Goal: Entertainment & Leisure: Consume media (video, audio)

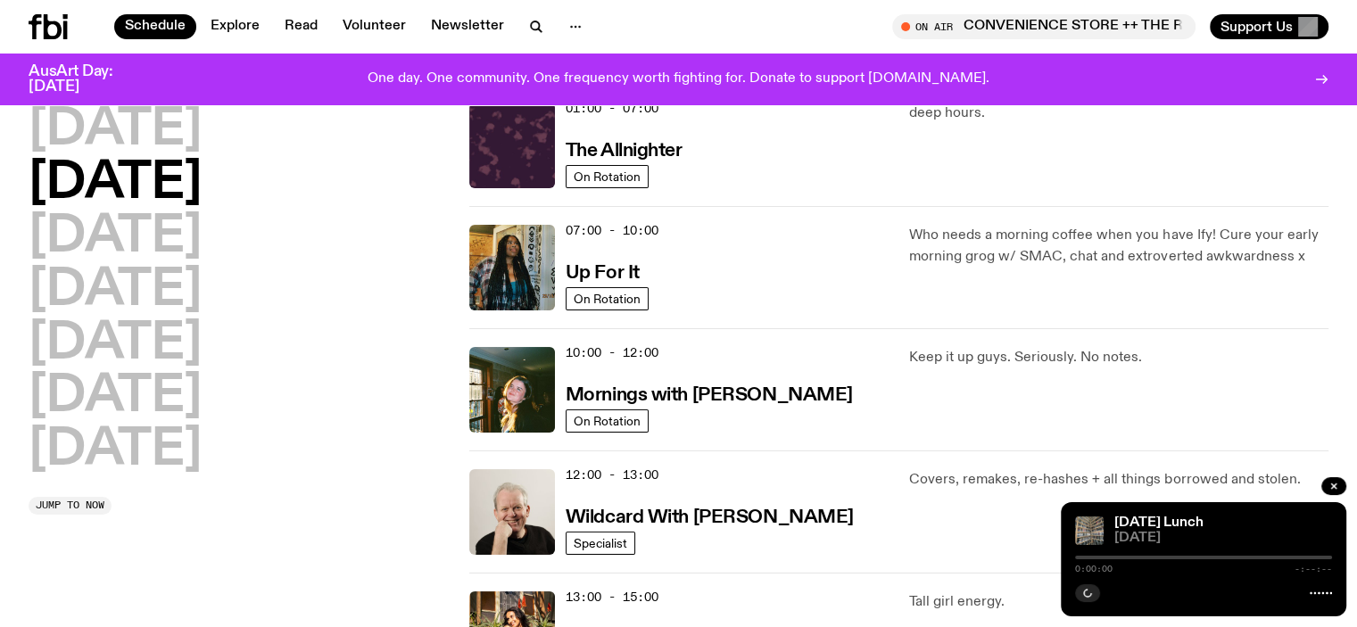
scroll to position [349, 0]
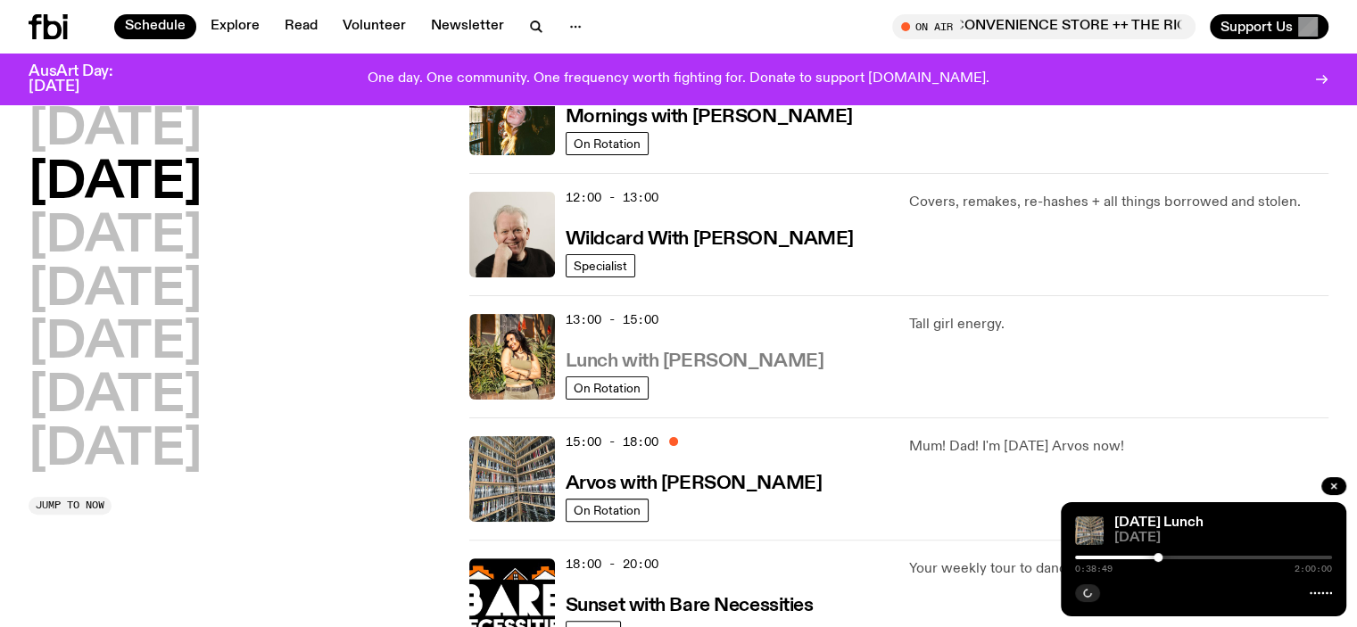
click at [723, 366] on h3 "Lunch with [PERSON_NAME]" at bounding box center [695, 361] width 258 height 19
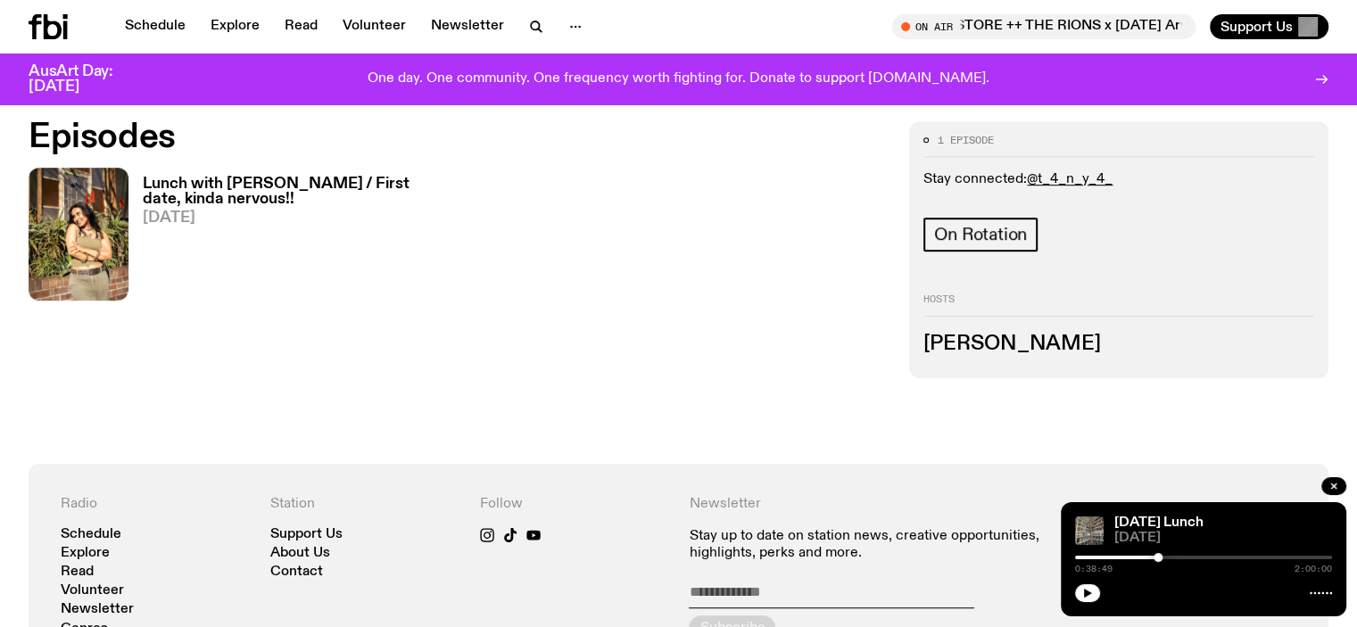
scroll to position [973, 0]
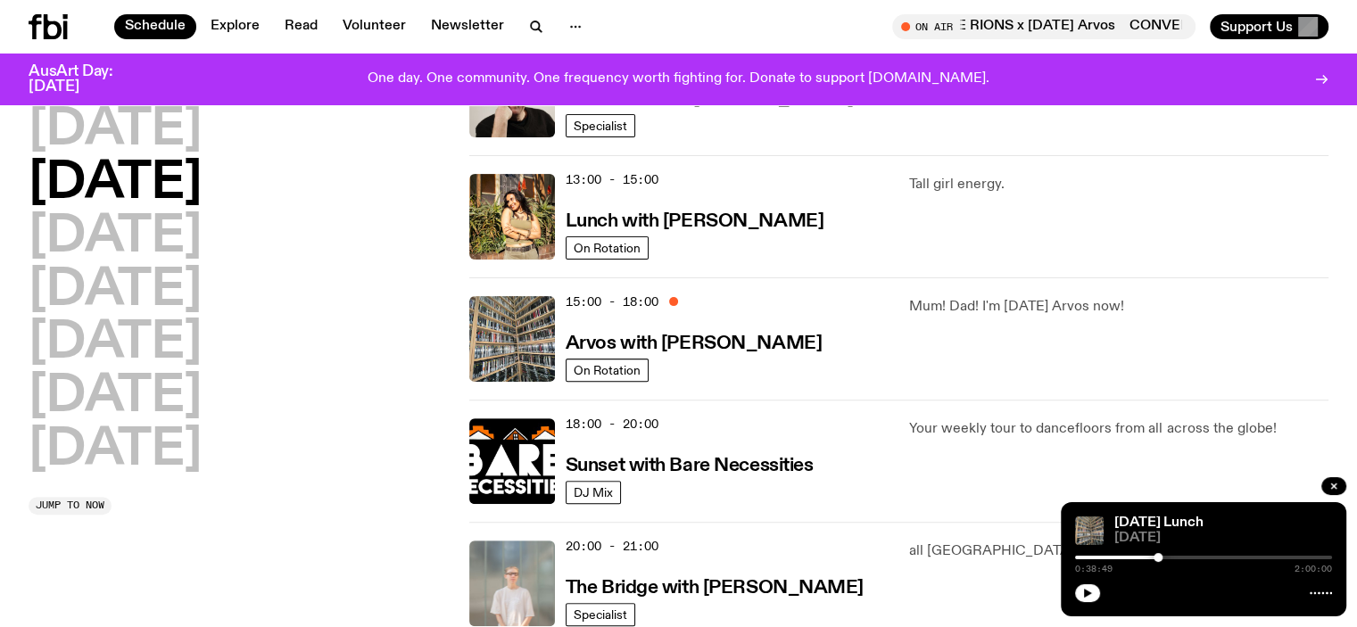
scroll to position [527, 0]
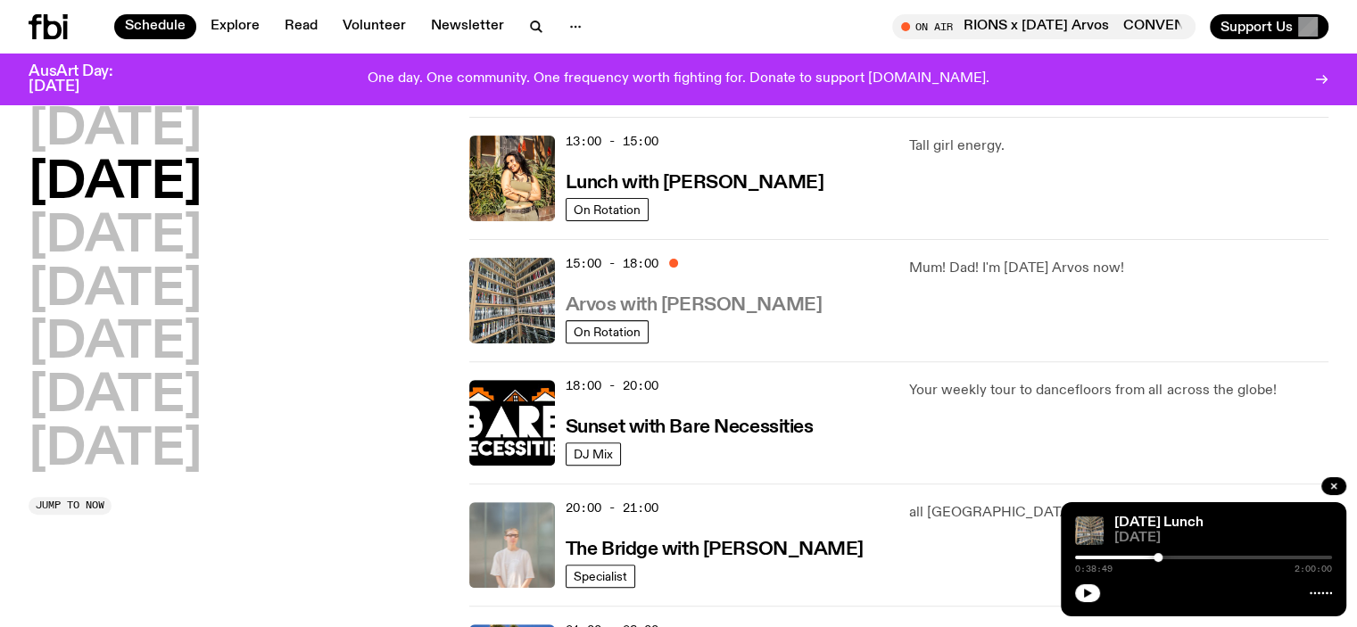
click at [694, 301] on h3 "Arvos with [PERSON_NAME]" at bounding box center [694, 305] width 256 height 19
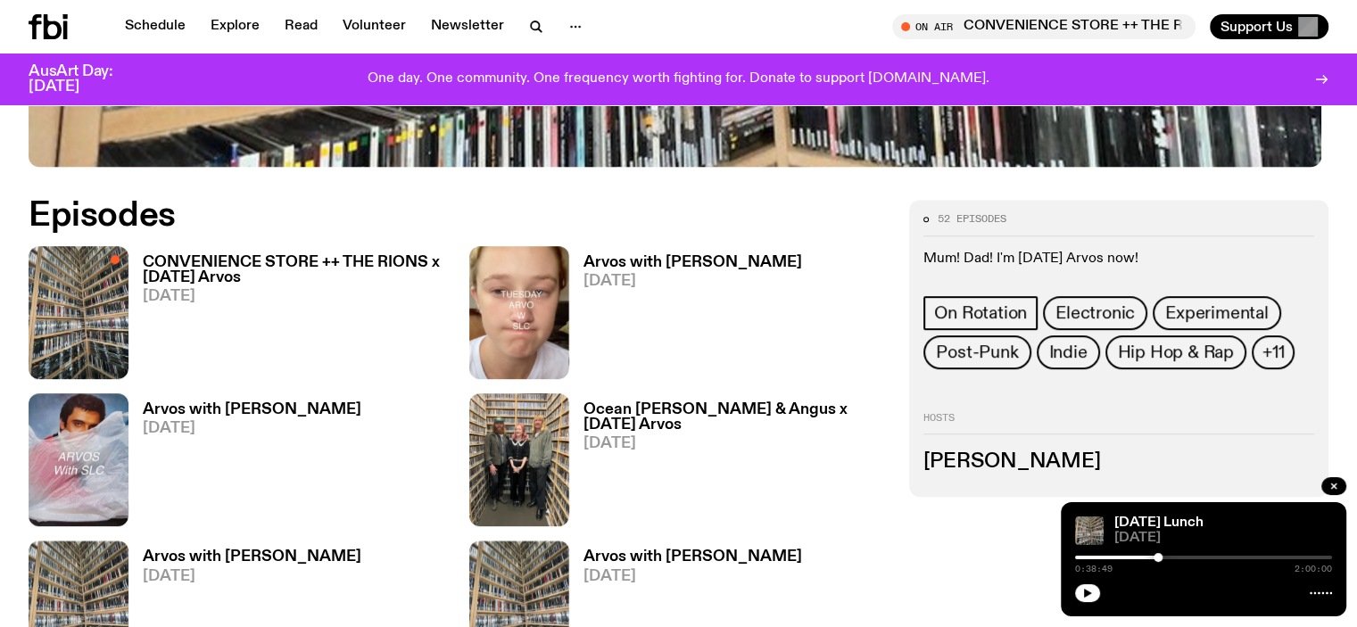
scroll to position [794, 0]
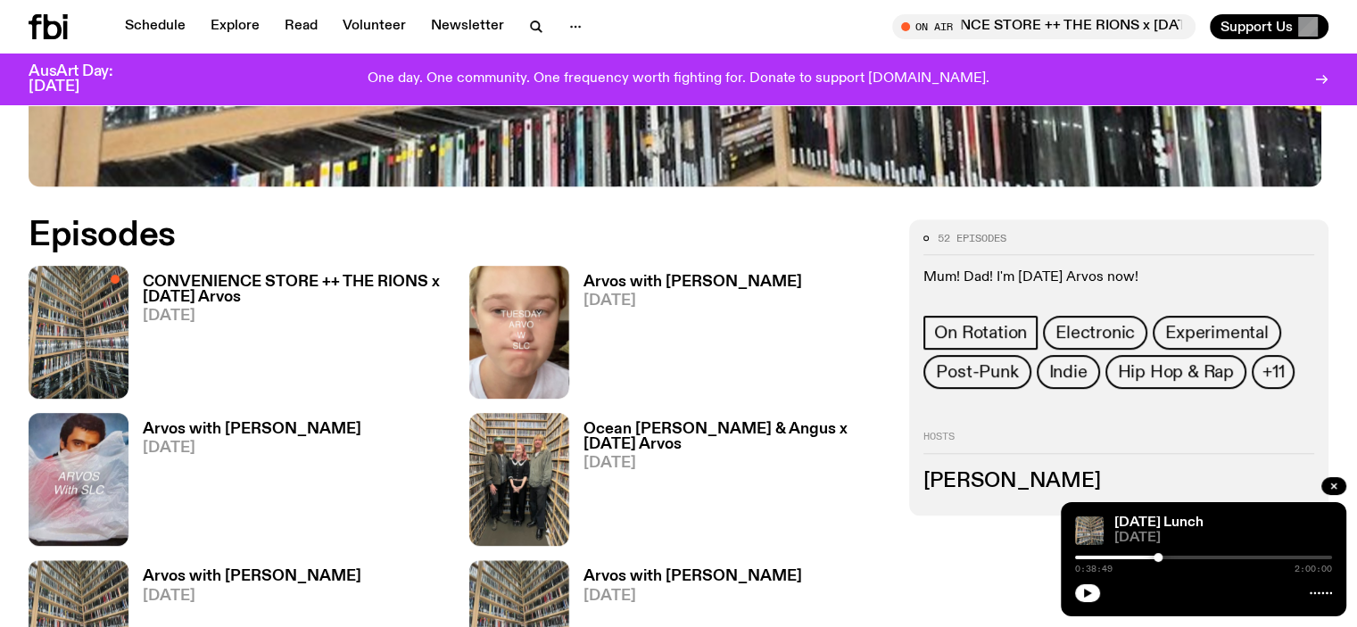
click at [361, 422] on h3 "Arvos with [PERSON_NAME]" at bounding box center [252, 429] width 219 height 15
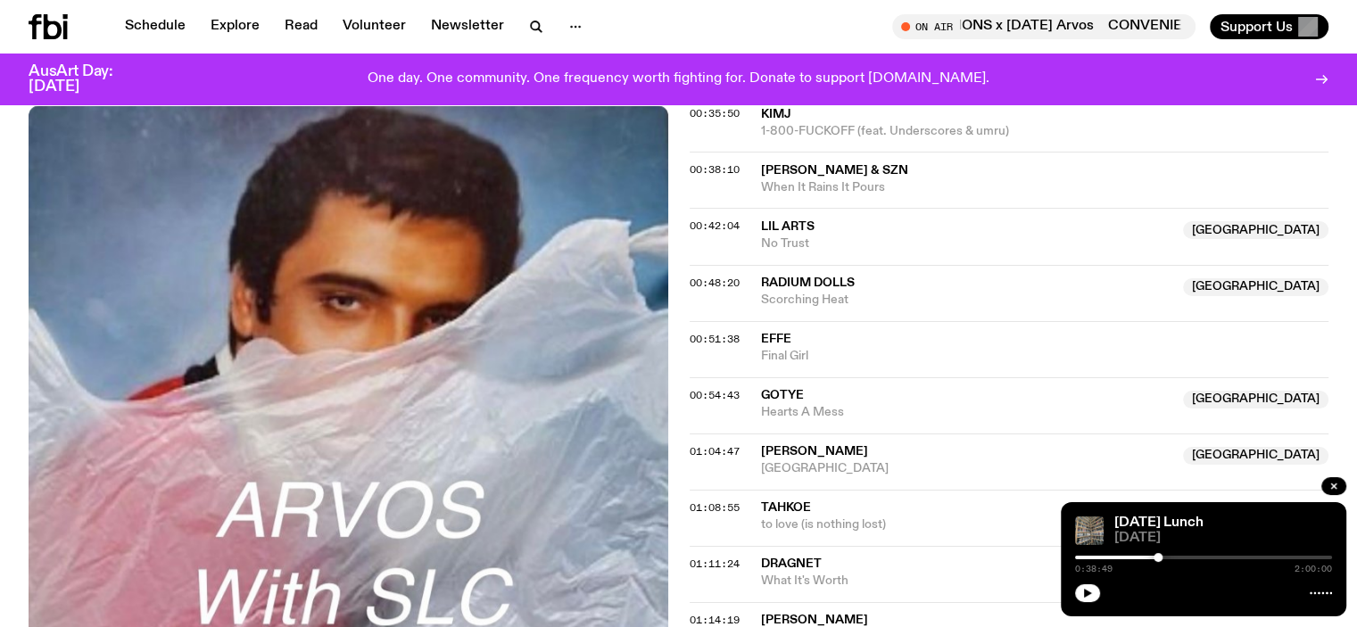
scroll to position [1152, 0]
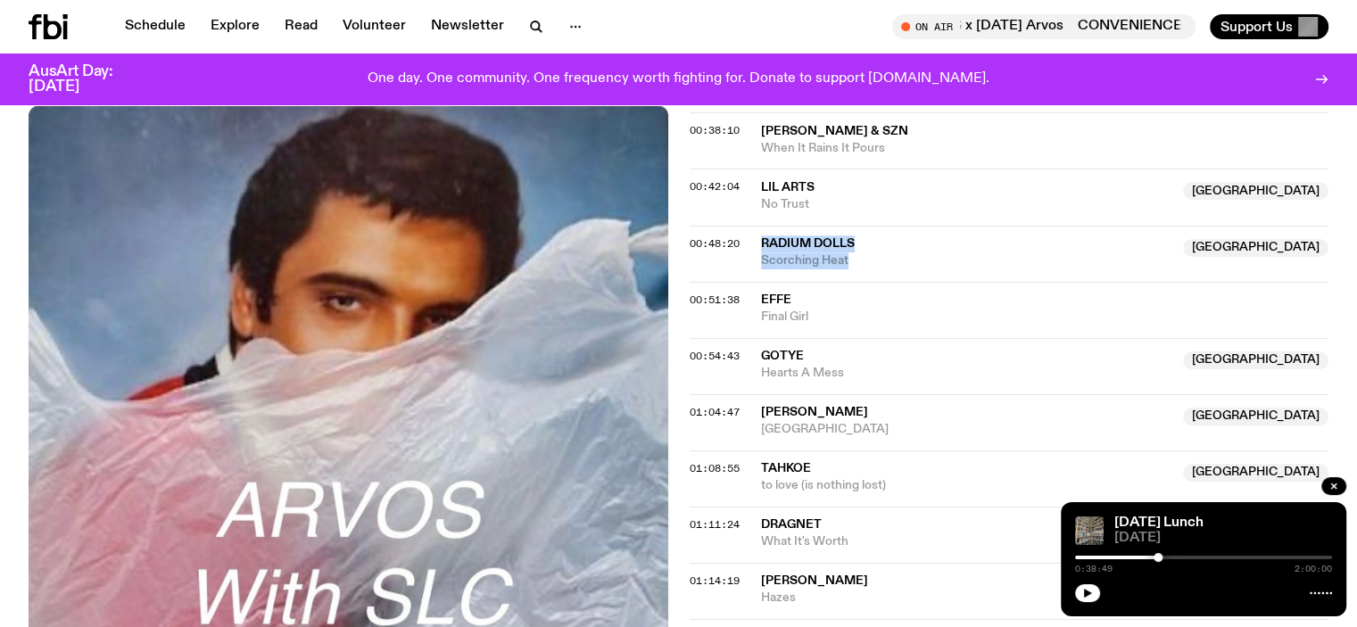
drag, startPoint x: 852, startPoint y: 261, endPoint x: 757, endPoint y: 232, distance: 99.7
click at [757, 232] on div "00:48:20 Radium Dolls [GEOGRAPHIC_DATA] Scorching Heat [GEOGRAPHIC_DATA]" at bounding box center [1010, 254] width 640 height 56
copy div "Radium Dolls Australia Scorching Heat"
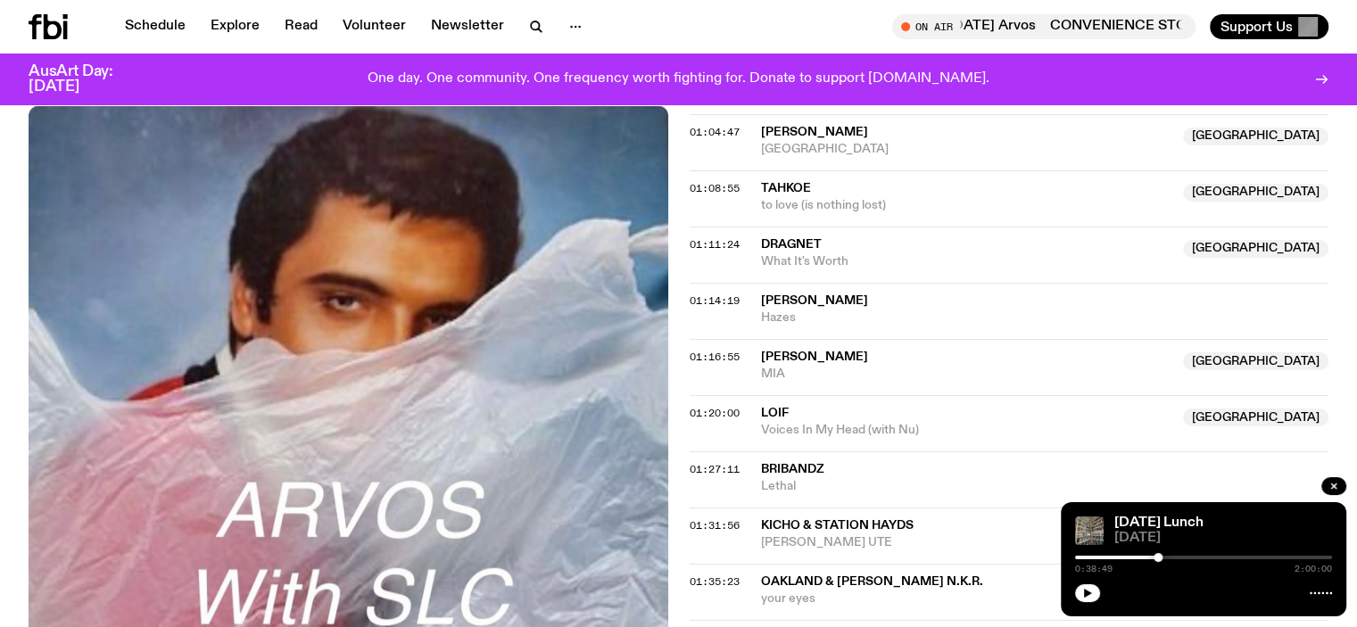
scroll to position [1509, 0]
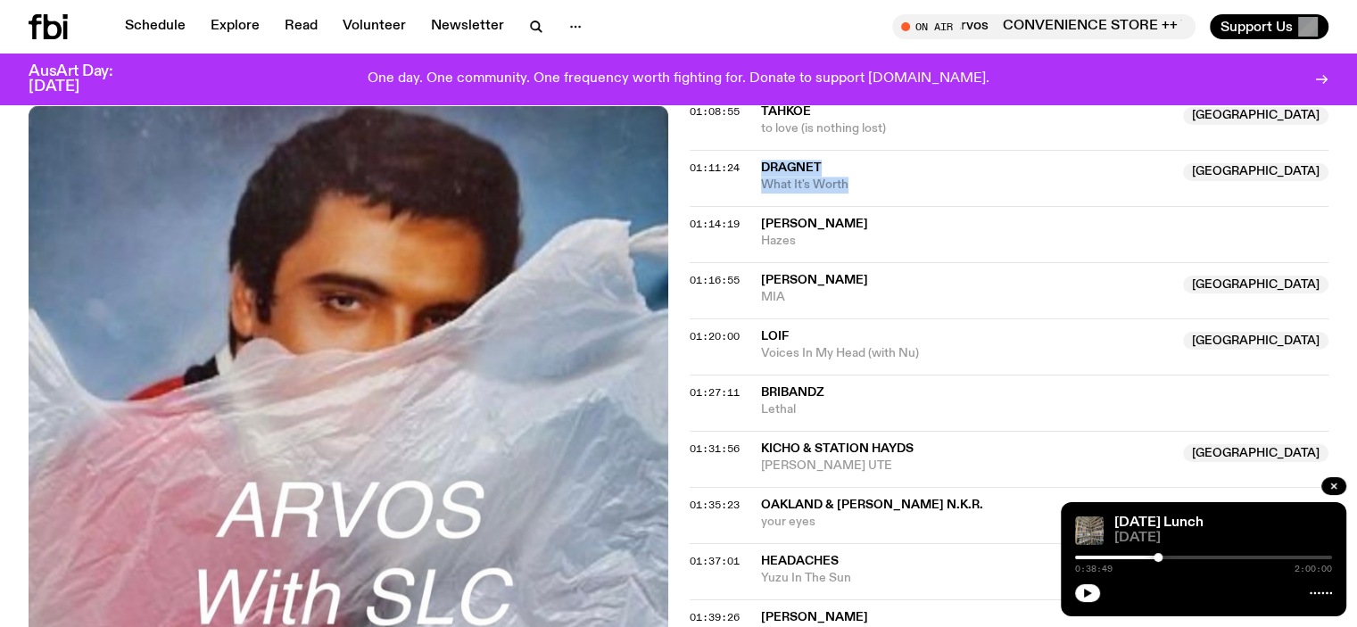
drag, startPoint x: 853, startPoint y: 176, endPoint x: 758, endPoint y: 159, distance: 97.0
click at [758, 159] on div "01:11:24 Dragnet [GEOGRAPHIC_DATA] What It's Worth [GEOGRAPHIC_DATA]" at bounding box center [1010, 178] width 640 height 56
copy div "Dragnet [GEOGRAPHIC_DATA] What It's Worth"
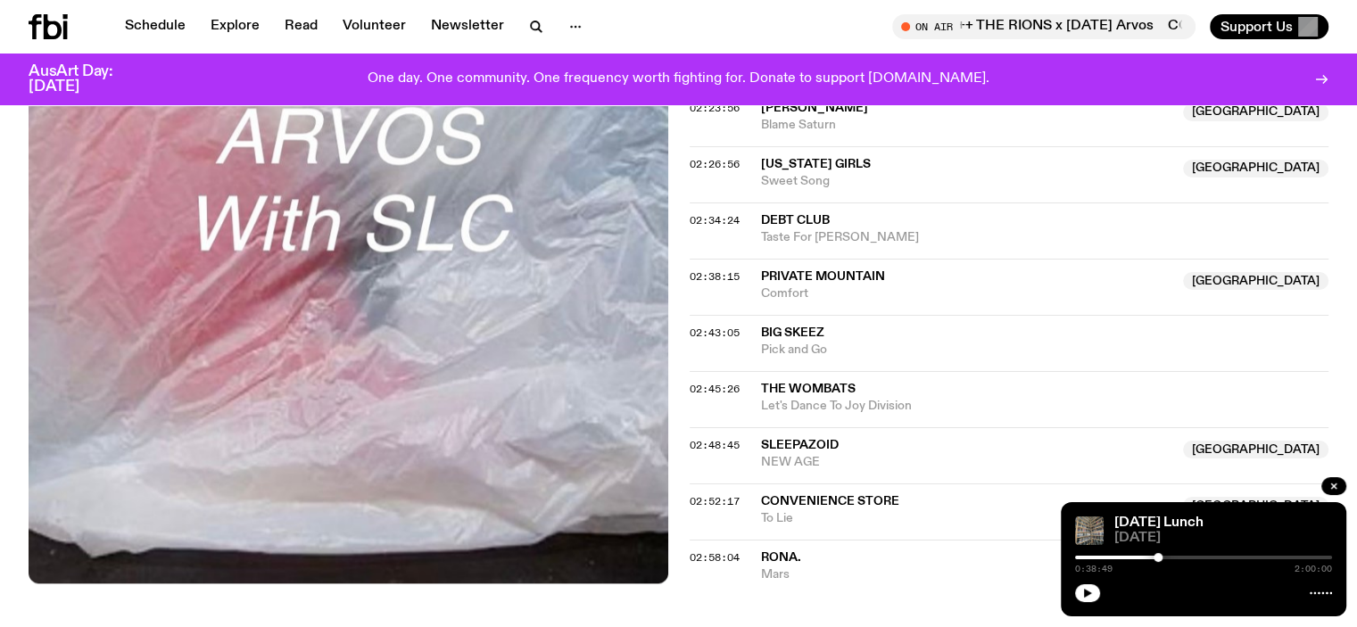
scroll to position [2669, 0]
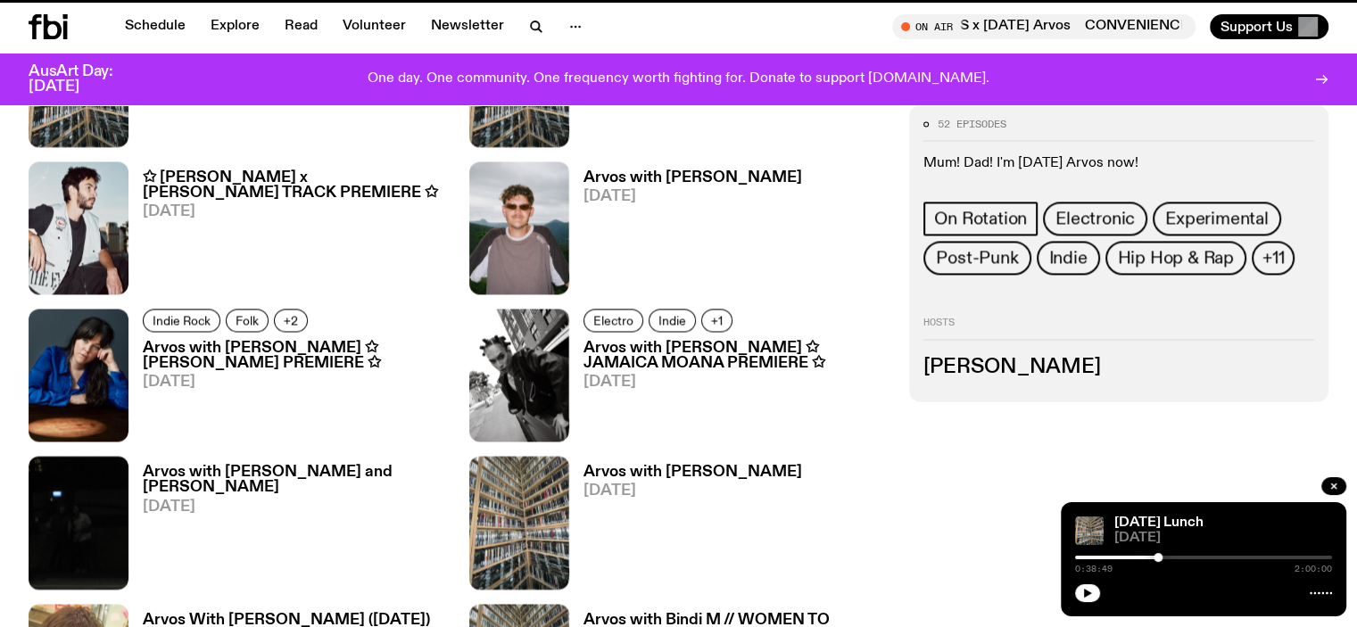
scroll to position [794, 0]
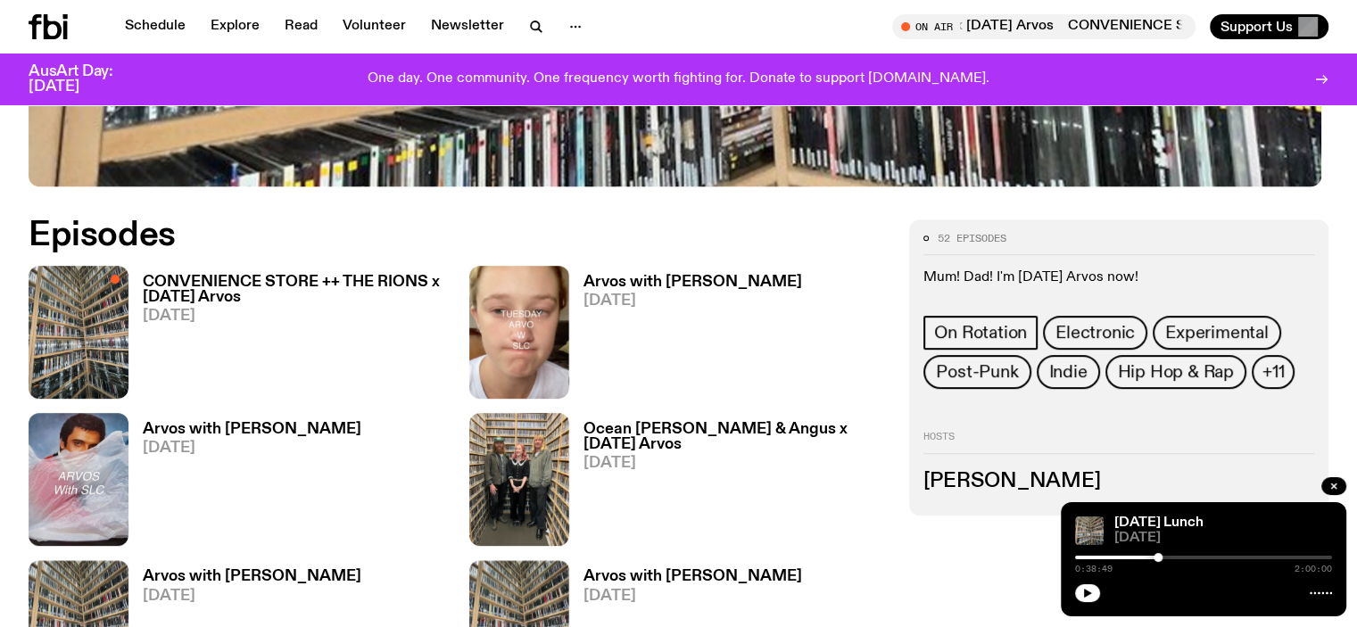
click at [584, 275] on h3 "Arvos with [PERSON_NAME]" at bounding box center [693, 282] width 219 height 15
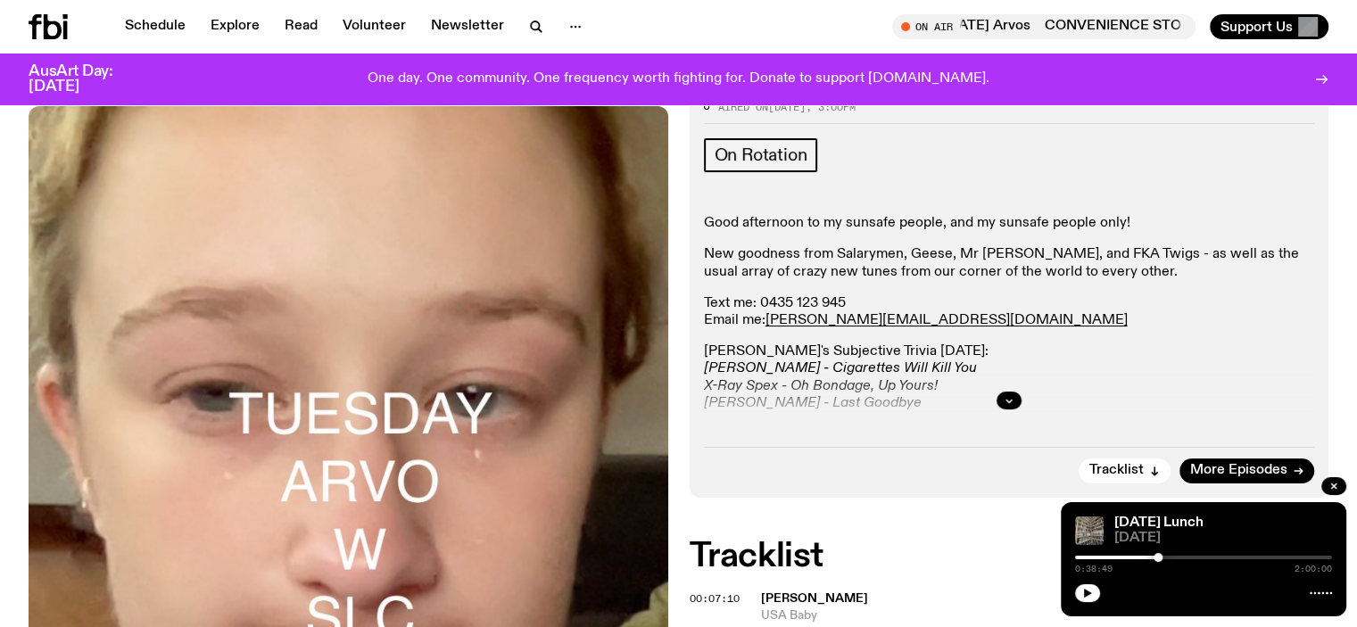
scroll to position [260, 0]
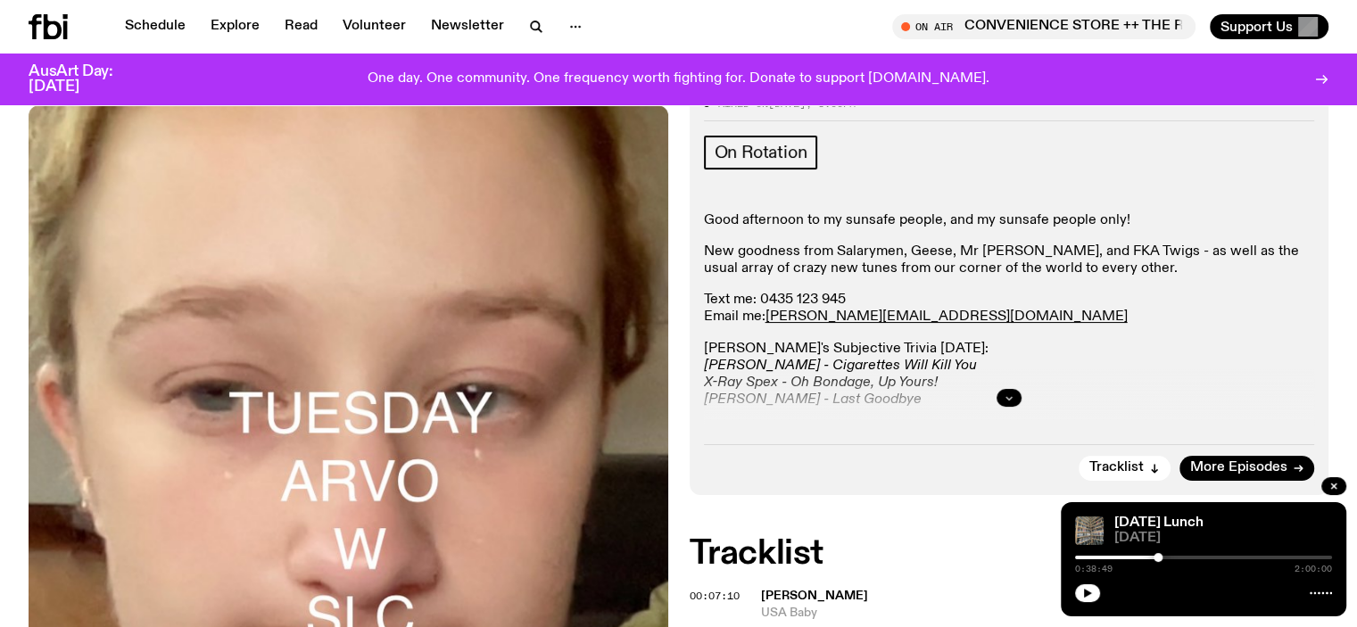
click at [1006, 394] on icon "button" at bounding box center [1009, 398] width 11 height 11
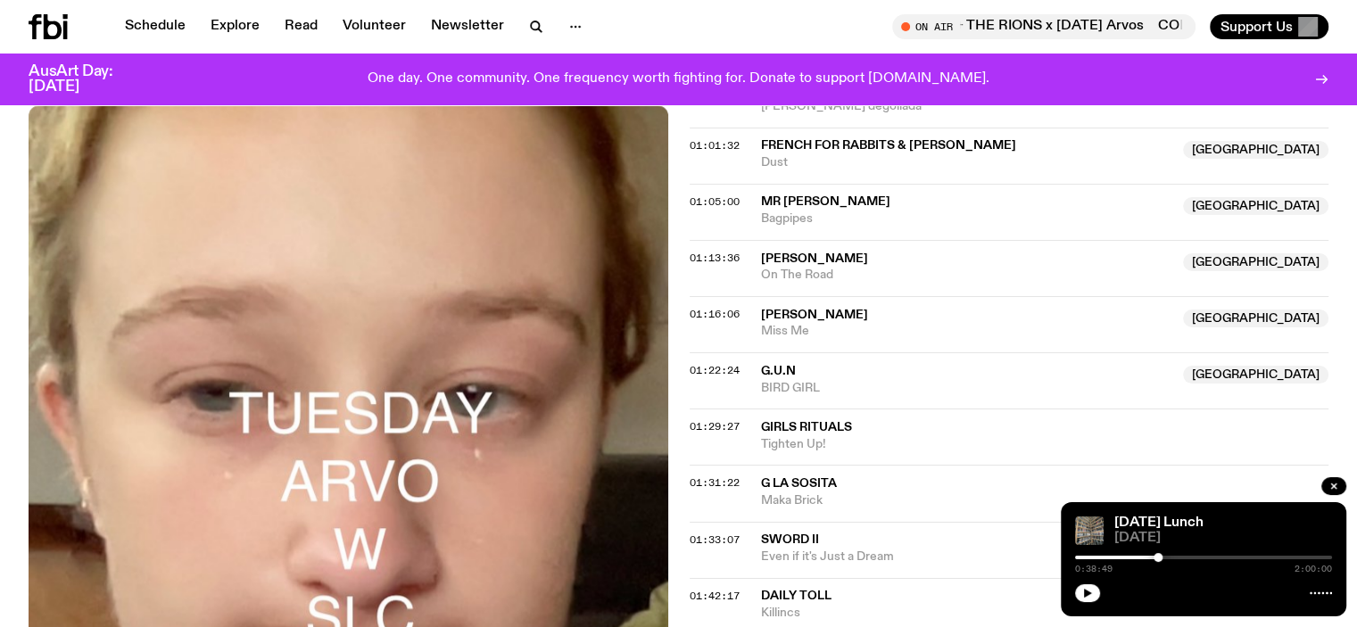
scroll to position [1509, 0]
drag, startPoint x: 819, startPoint y: 210, endPoint x: 757, endPoint y: 199, distance: 63.4
click at [758, 199] on div "01:05:00 Mr Industry Australia Bagpipes [GEOGRAPHIC_DATA]" at bounding box center [1010, 211] width 640 height 56
copy div "Mr Industry Australia Bagpipes"
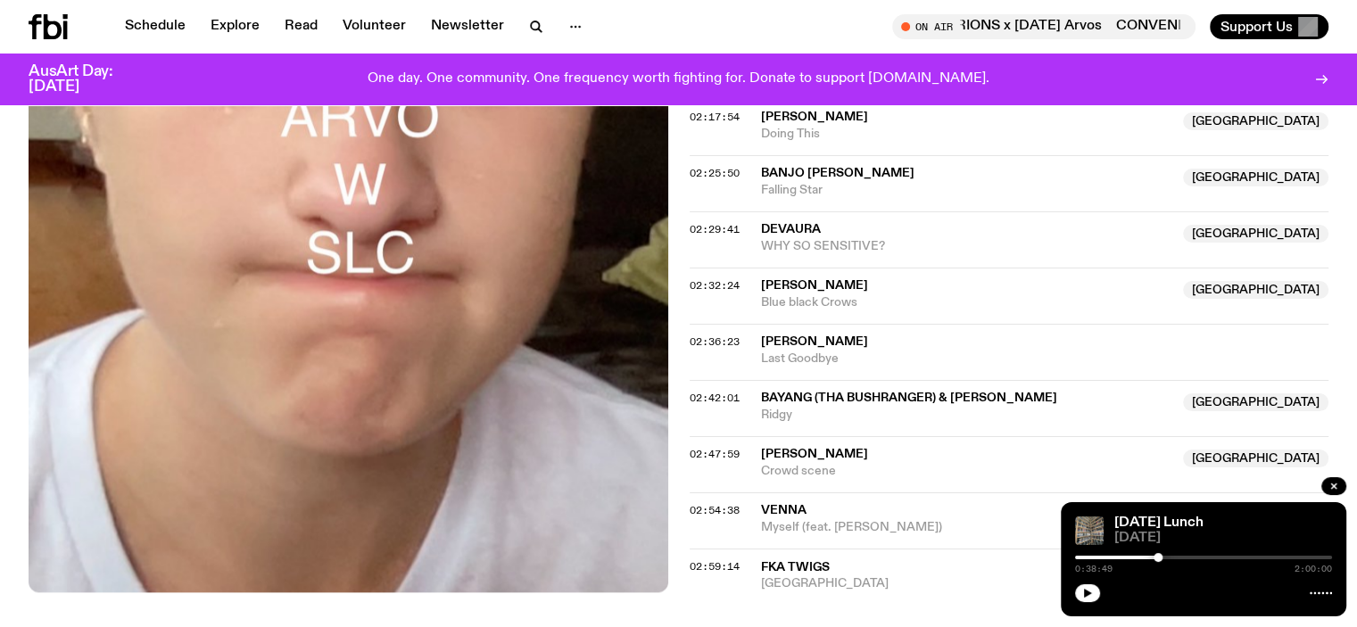
scroll to position [2580, 0]
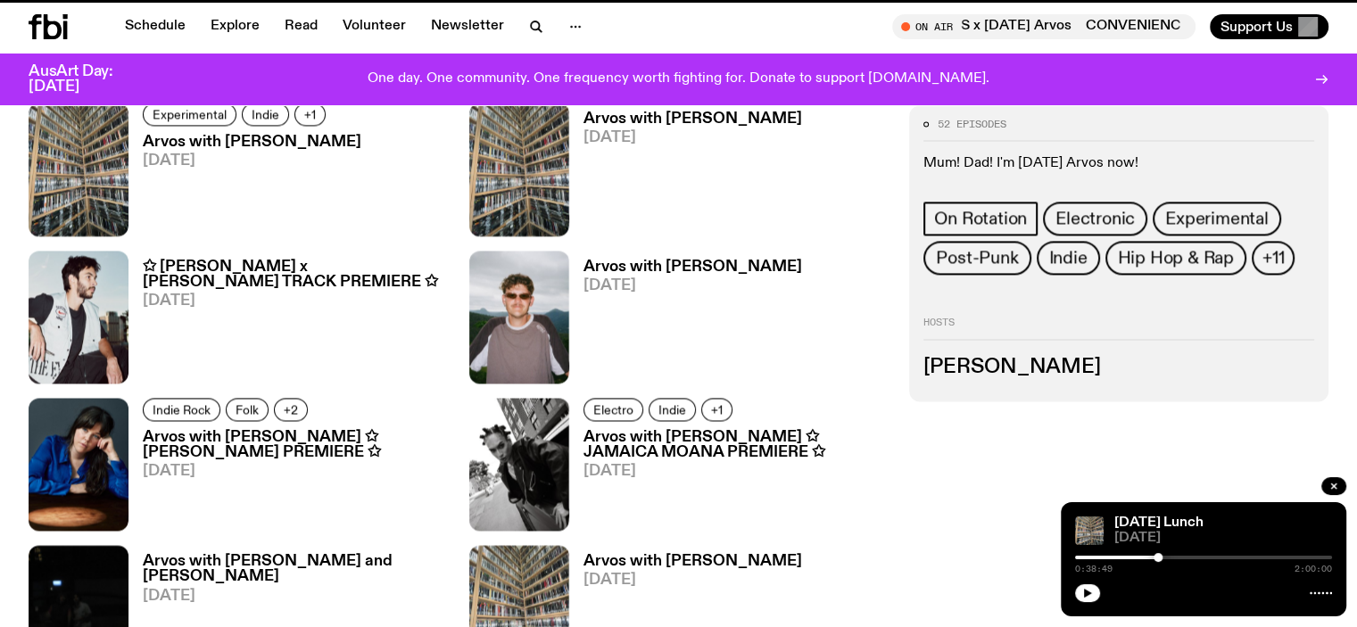
scroll to position [794, 0]
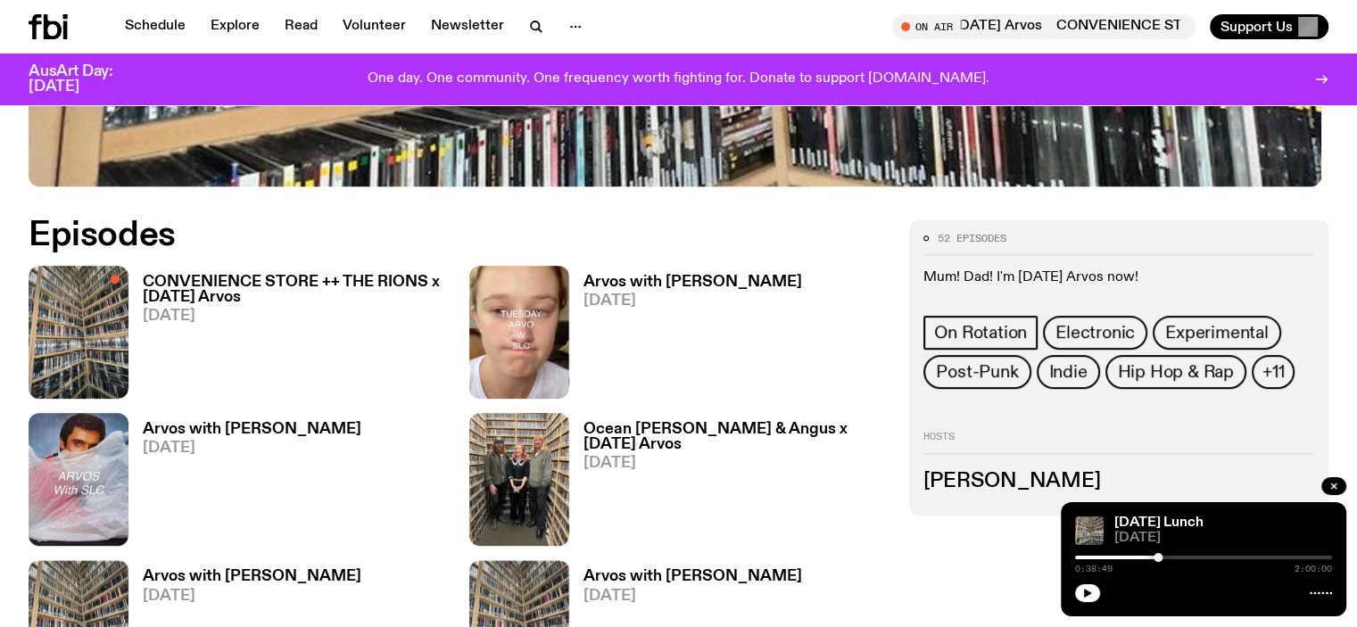
click at [236, 295] on h3 "CONVENIENCE STORE ++ THE RIONS x [DATE] Arvos" at bounding box center [295, 290] width 305 height 30
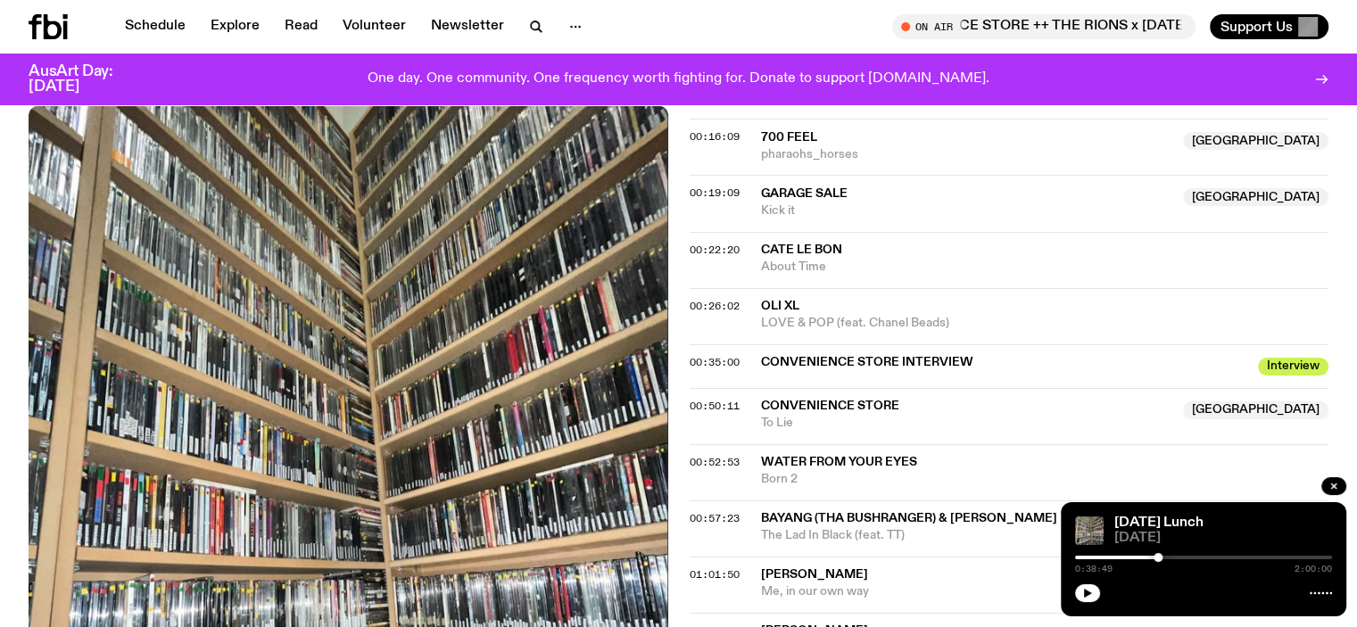
scroll to position [974, 0]
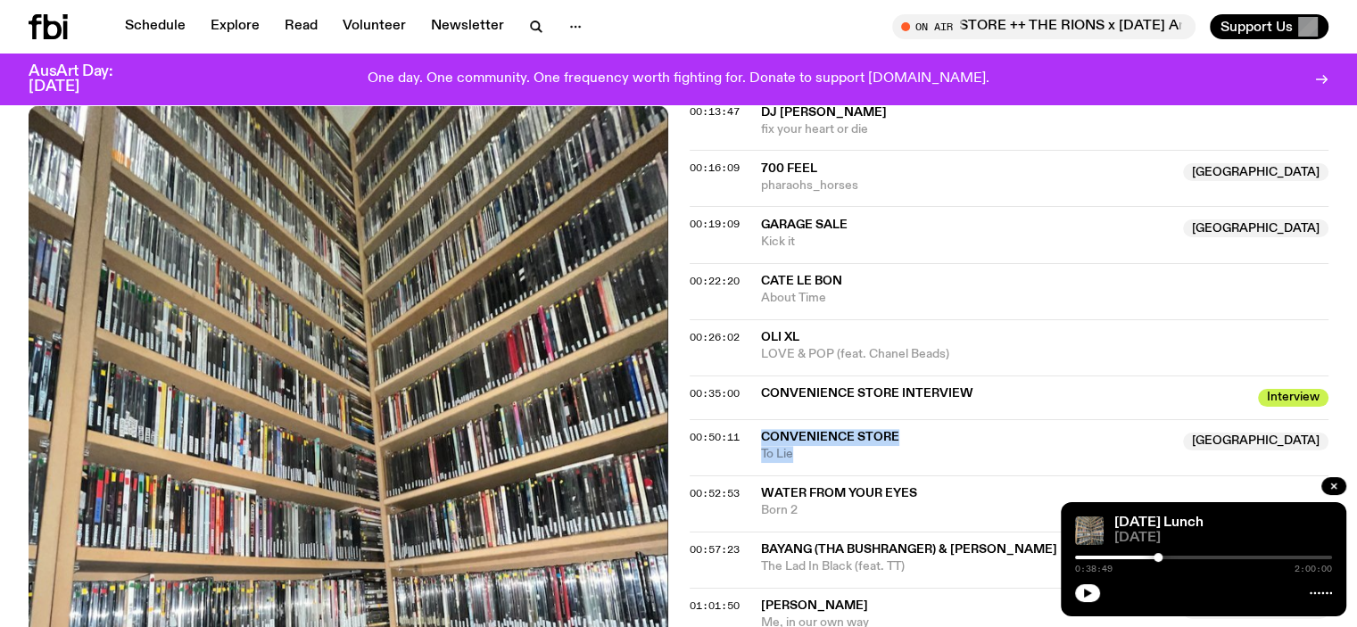
drag, startPoint x: 803, startPoint y: 452, endPoint x: 755, endPoint y: 440, distance: 49.8
click at [755, 440] on div "00:50:11 Convenience Store [GEOGRAPHIC_DATA] To [GEOGRAPHIC_DATA] [GEOGRAPHIC_D…" at bounding box center [1010, 447] width 640 height 56
copy div "Convenience Store [GEOGRAPHIC_DATA] To [GEOGRAPHIC_DATA]"
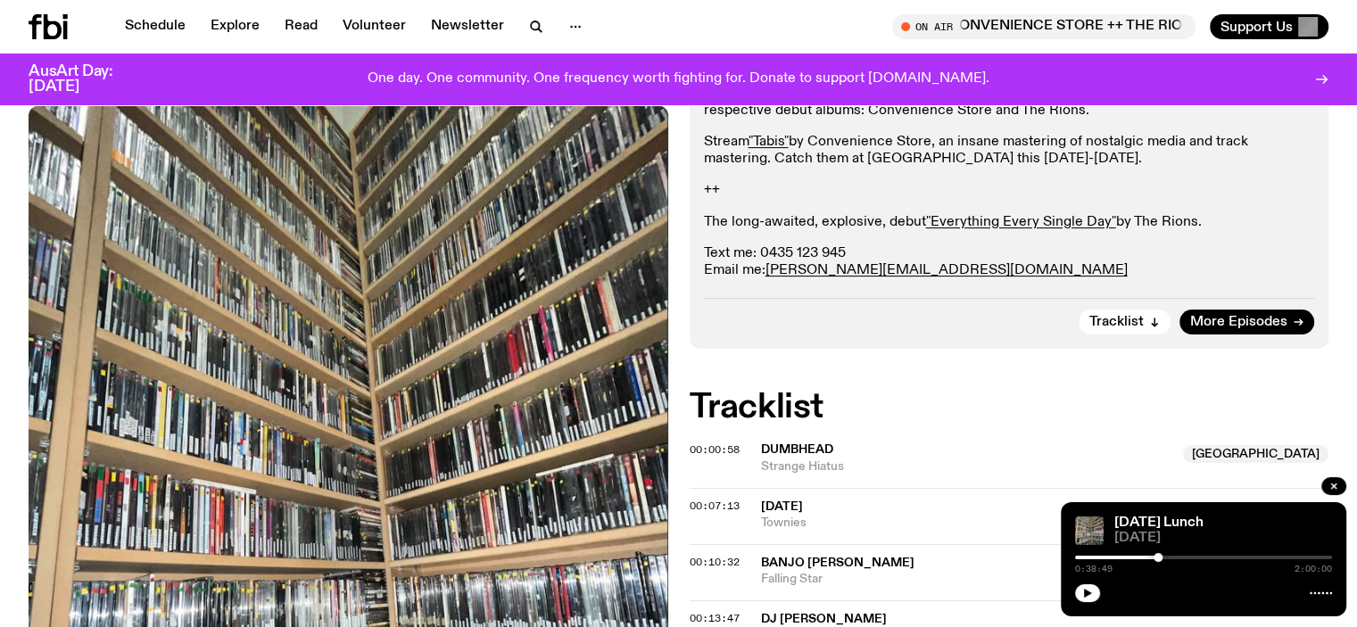
scroll to position [81, 0]
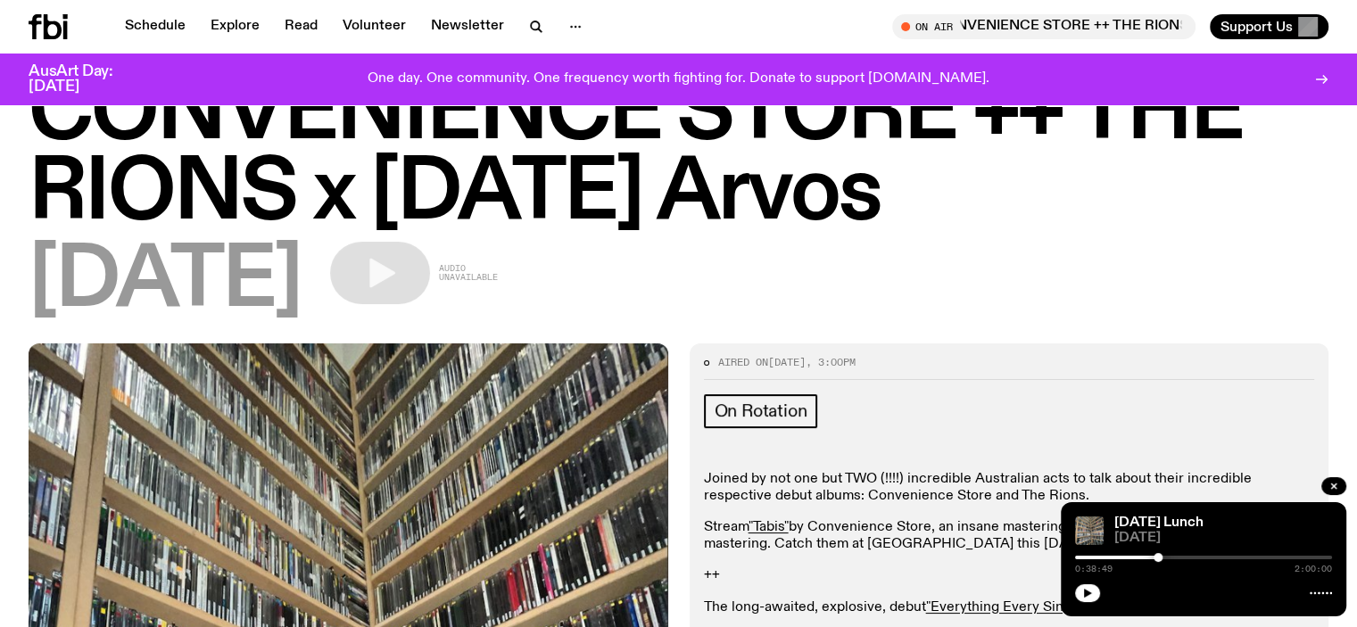
click at [874, 479] on p "Joined by not one but TWO (!!!!) incredible Australian acts to talk about their…" at bounding box center [1009, 488] width 611 height 34
drag, startPoint x: 1157, startPoint y: 559, endPoint x: 1056, endPoint y: 577, distance: 102.4
click at [1338, 484] on icon "button" at bounding box center [1334, 486] width 11 height 11
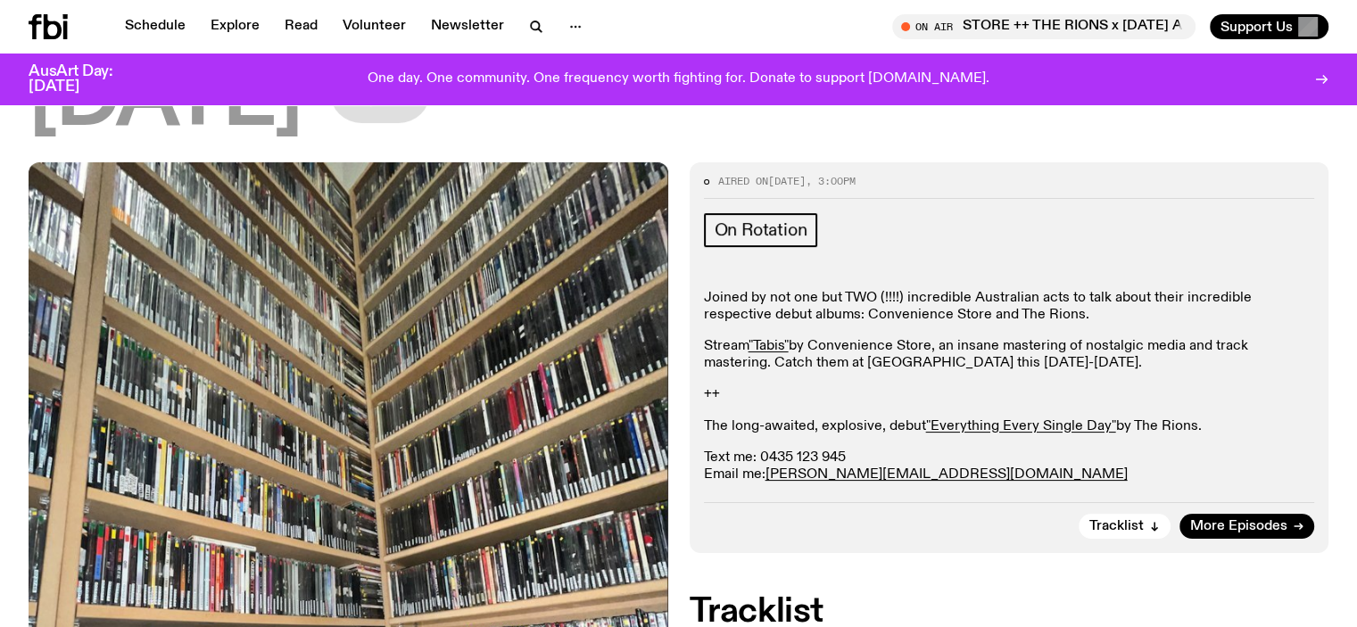
scroll to position [0, 0]
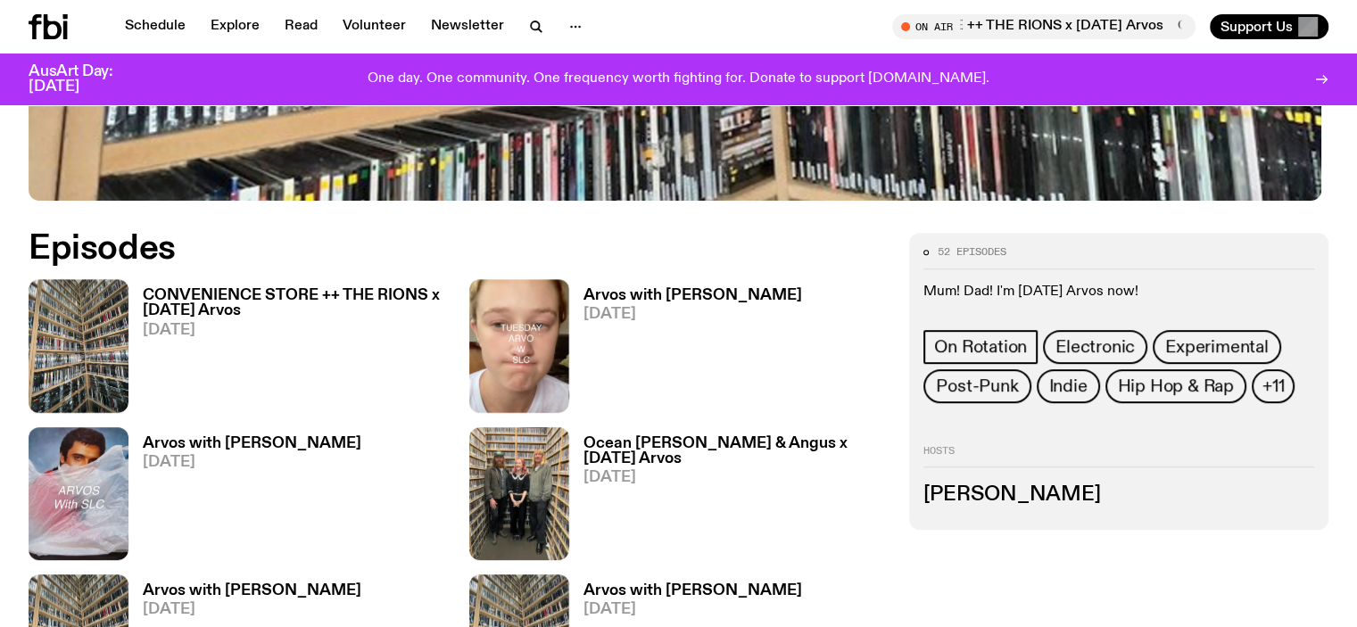
scroll to position [780, 0]
click at [584, 304] on h3 "Arvos with [PERSON_NAME]" at bounding box center [693, 296] width 219 height 15
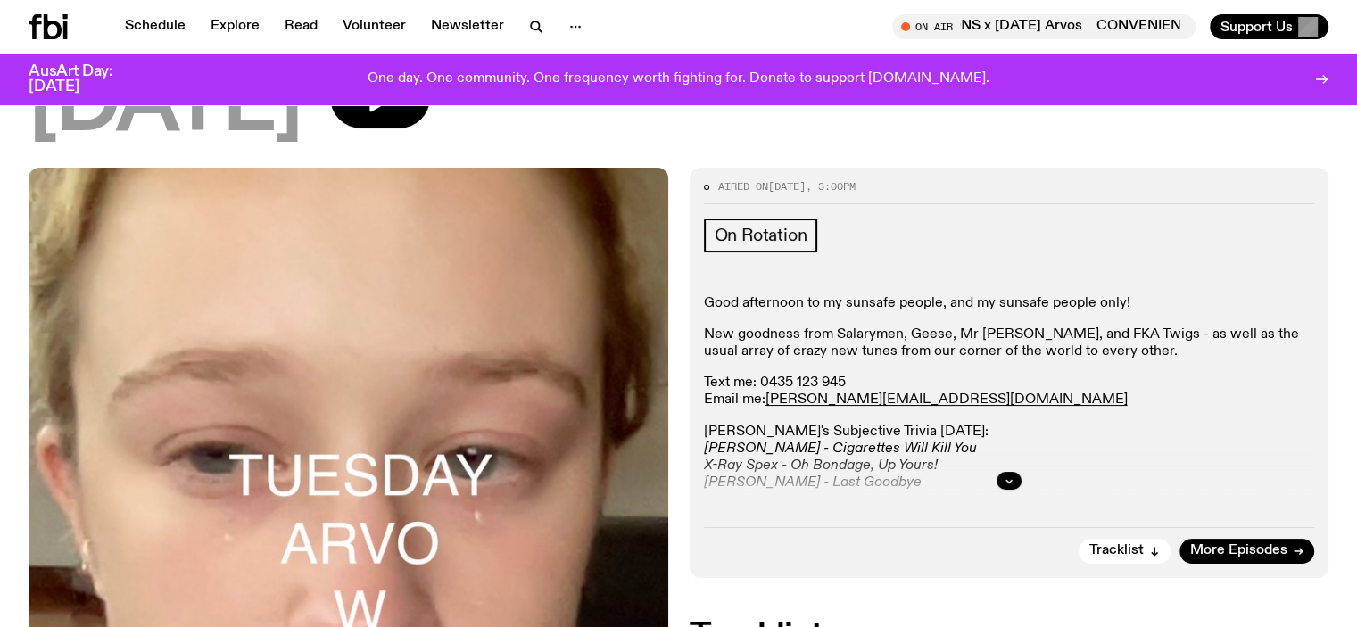
scroll to position [172, 0]
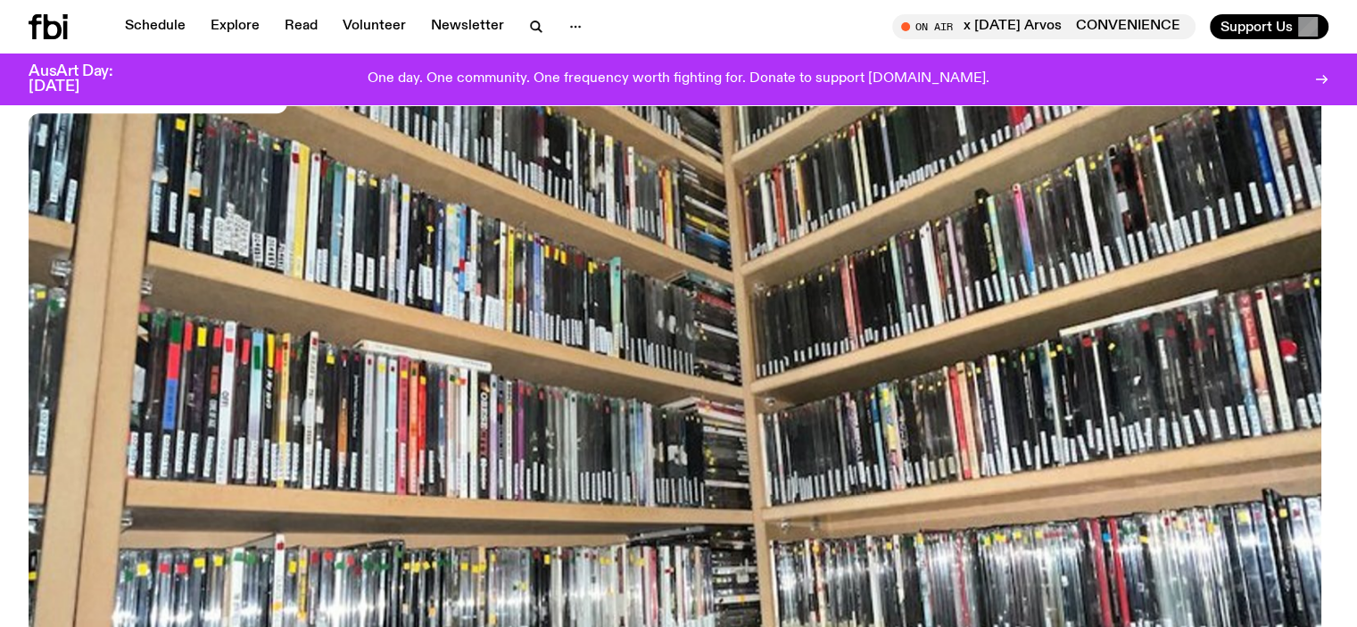
scroll to position [780, 0]
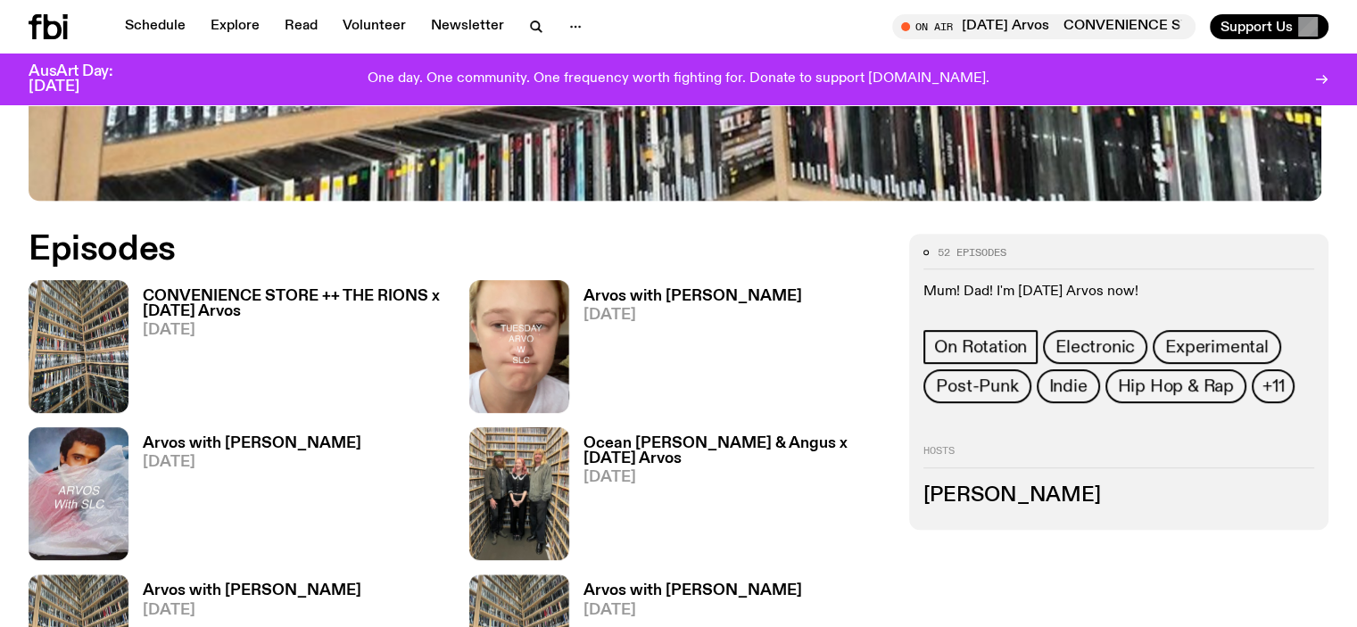
click at [214, 308] on h3 "CONVENIENCE STORE ++ THE RIONS x [DATE] Arvos" at bounding box center [295, 304] width 305 height 30
